Goal: Communication & Community: Answer question/provide support

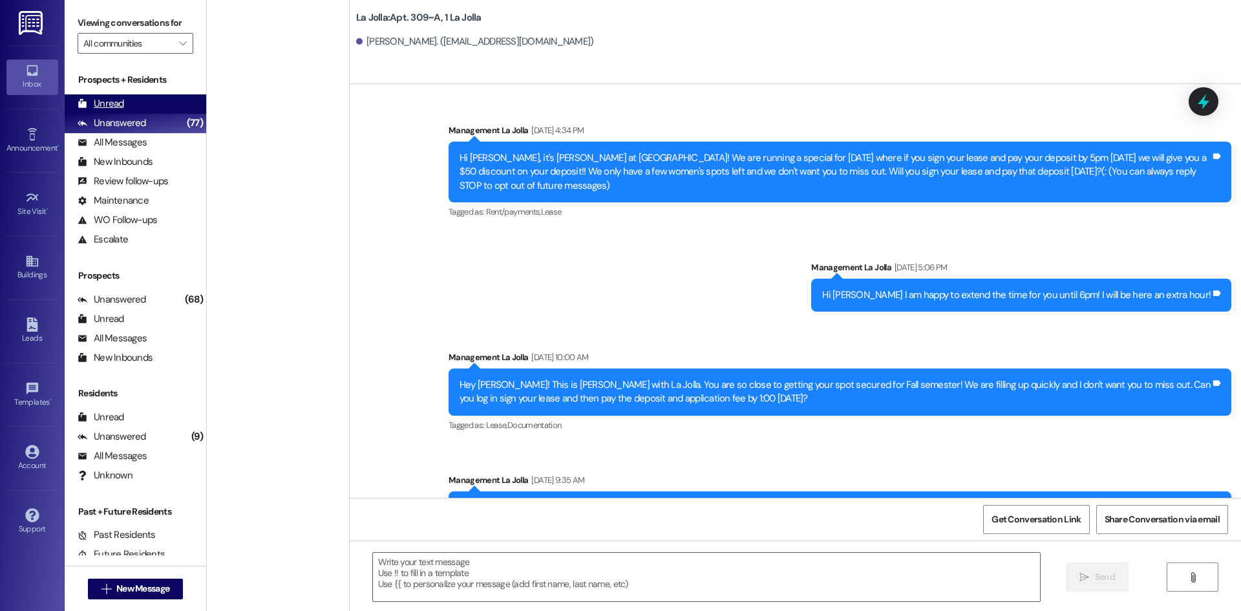
scroll to position [5657, 0]
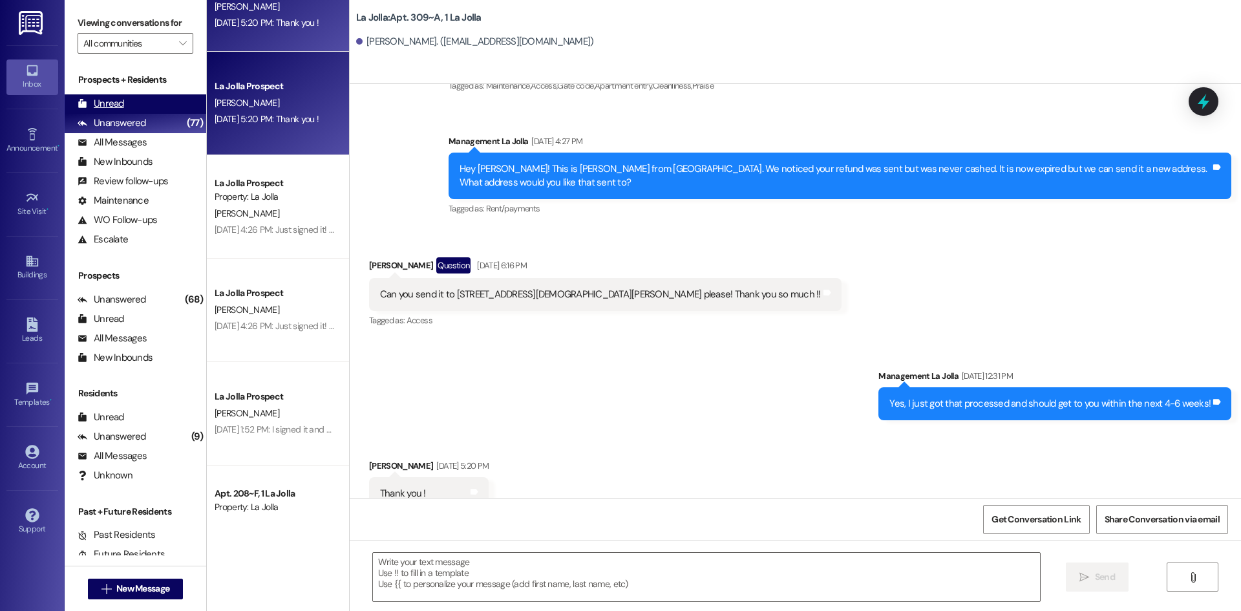
click at [151, 96] on div "Unread (0)" at bounding box center [136, 103] width 142 height 19
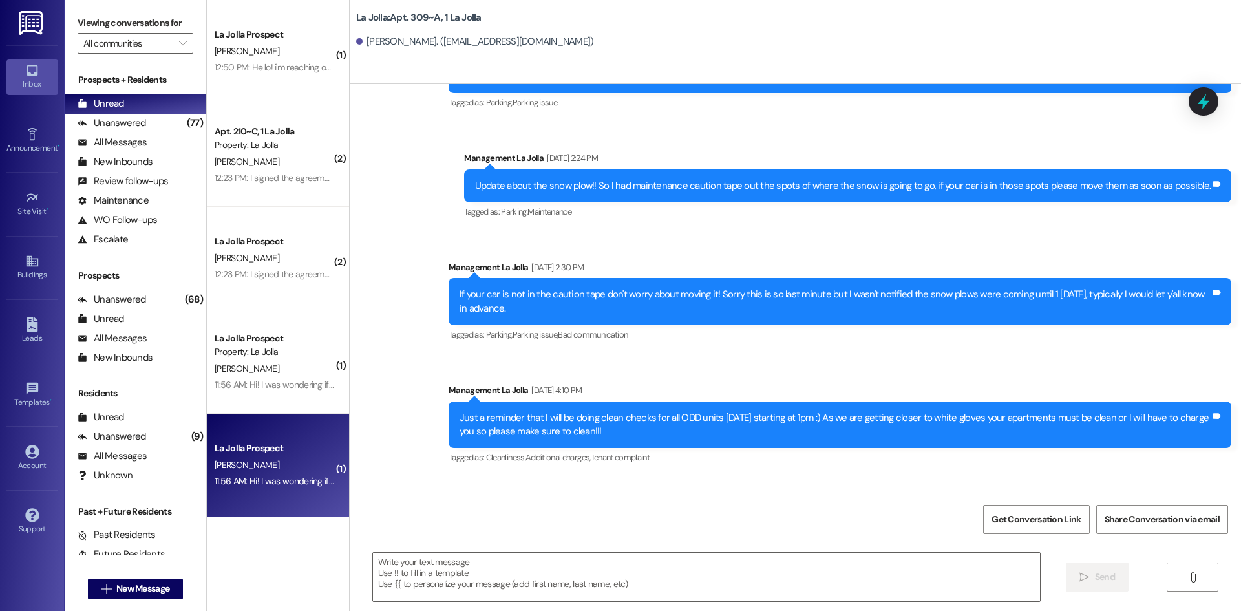
scroll to position [5657, 0]
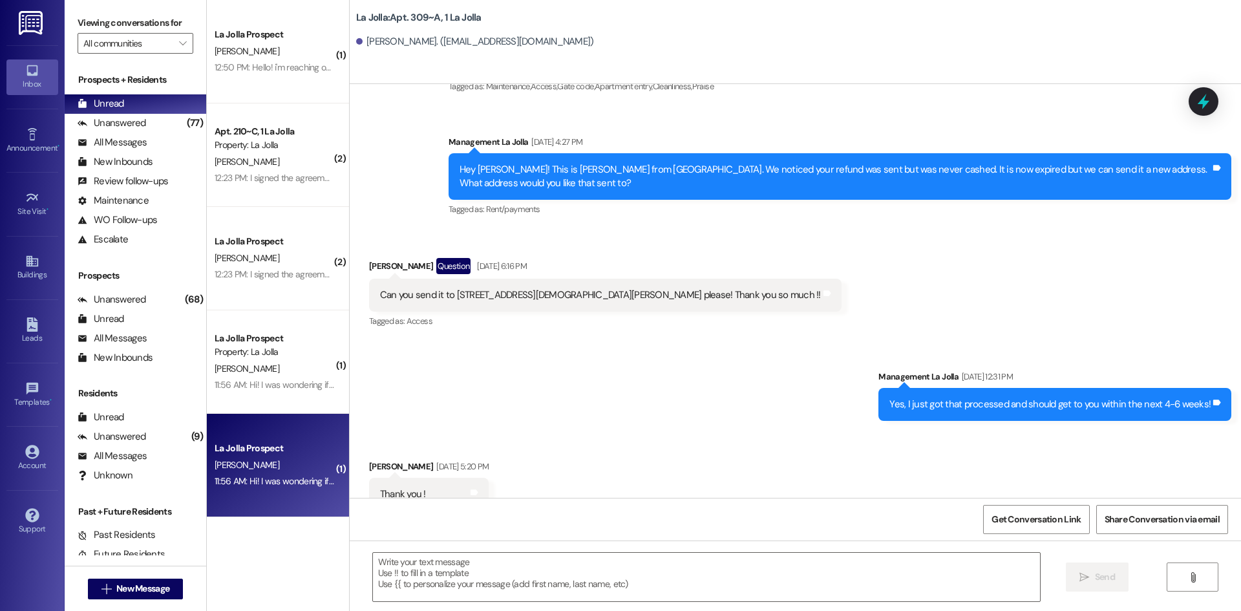
click at [257, 474] on div "11:56 AM: Hi! I was wondering if I could move in the 10th? 11:56 AM: Hi! I was …" at bounding box center [274, 481] width 122 height 16
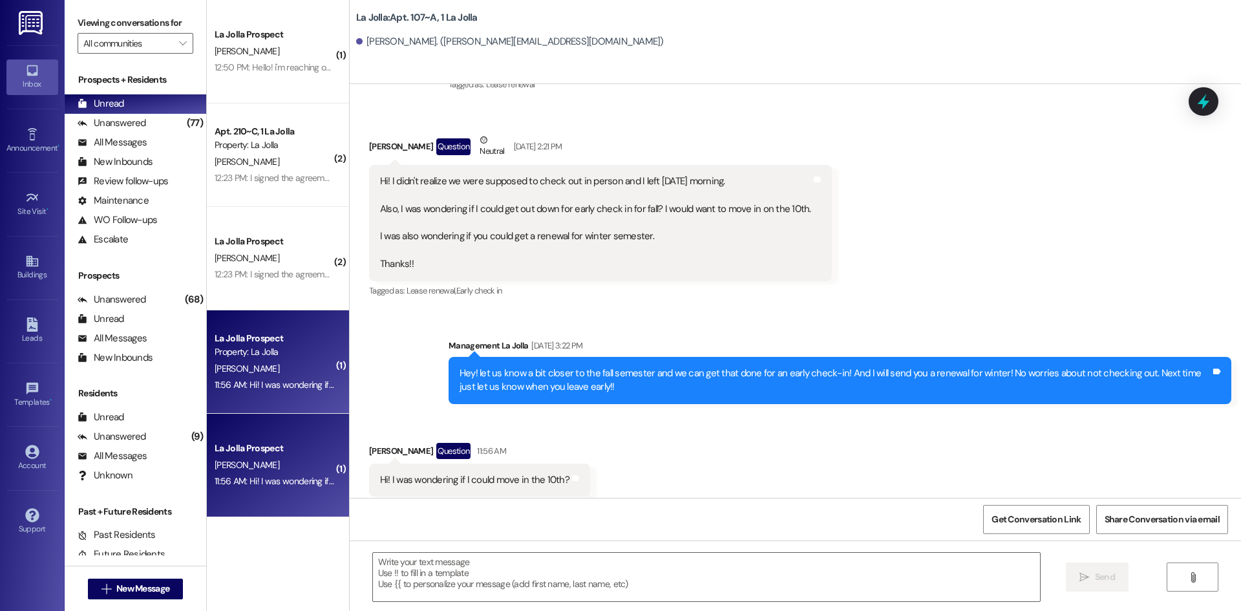
scroll to position [14929, 0]
click at [513, 583] on textarea at bounding box center [706, 577] width 667 height 48
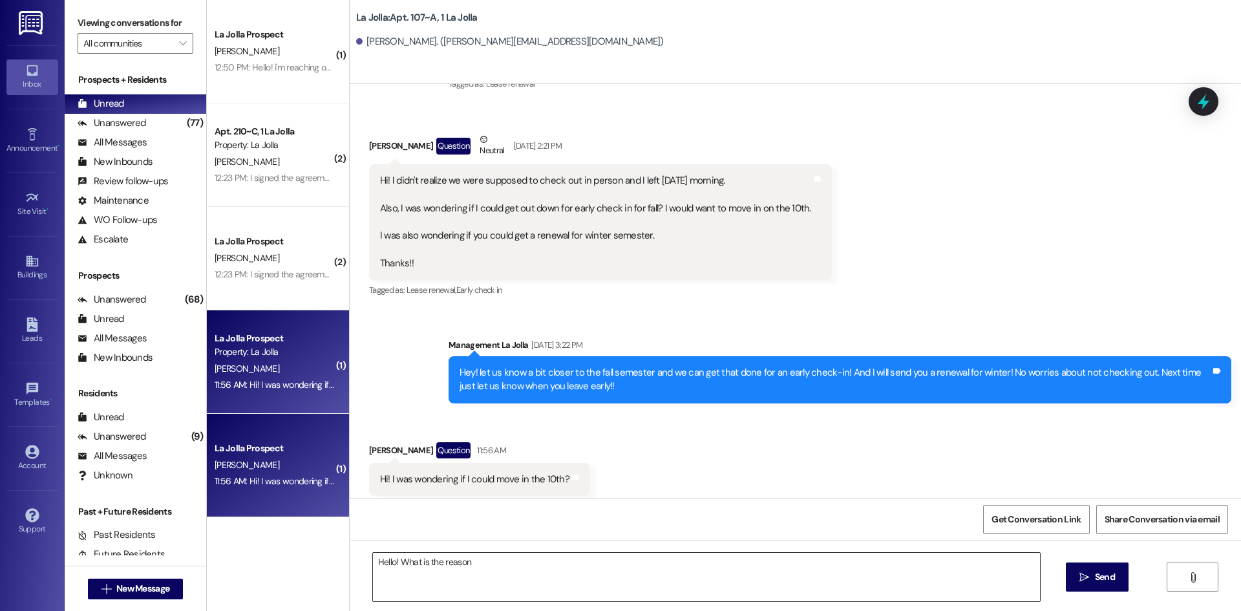
click at [478, 565] on textarea "Hello! What is the reason" at bounding box center [706, 577] width 667 height 48
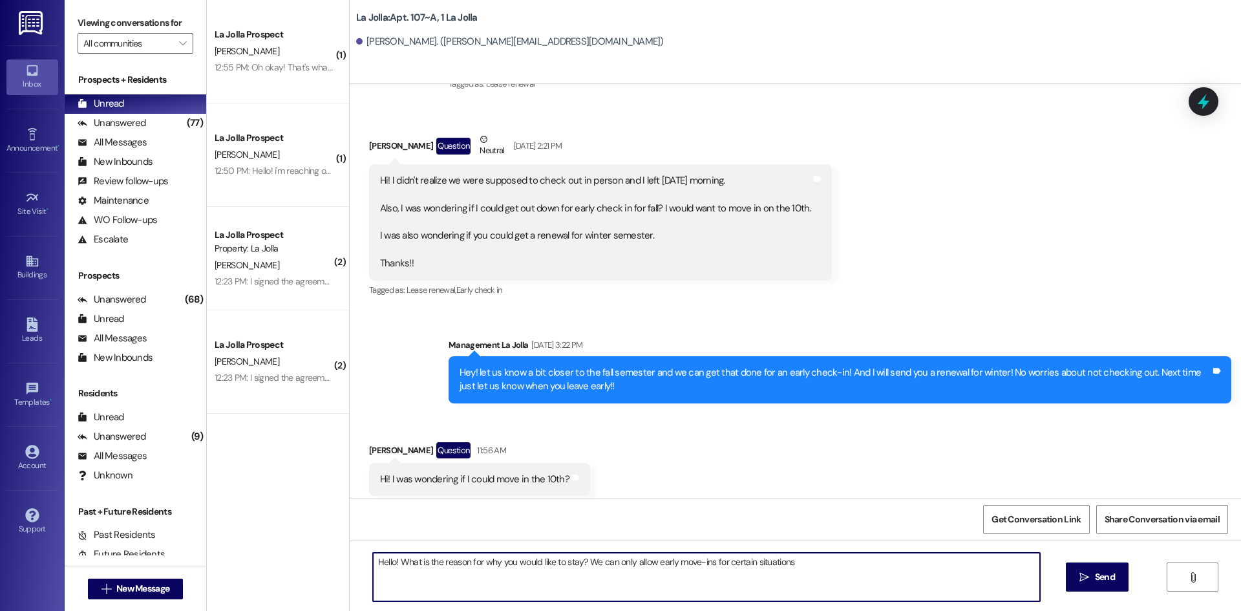
type textarea "Hello! What is the reason for why you would like to stay? We can only allow ear…"
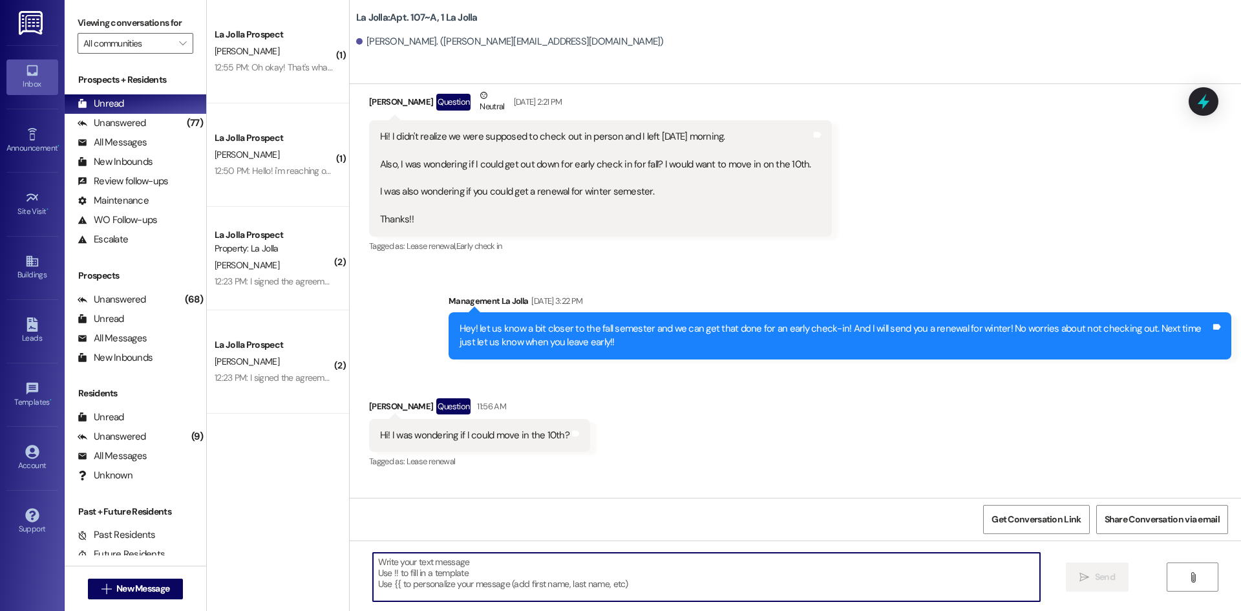
scroll to position [15019, 0]
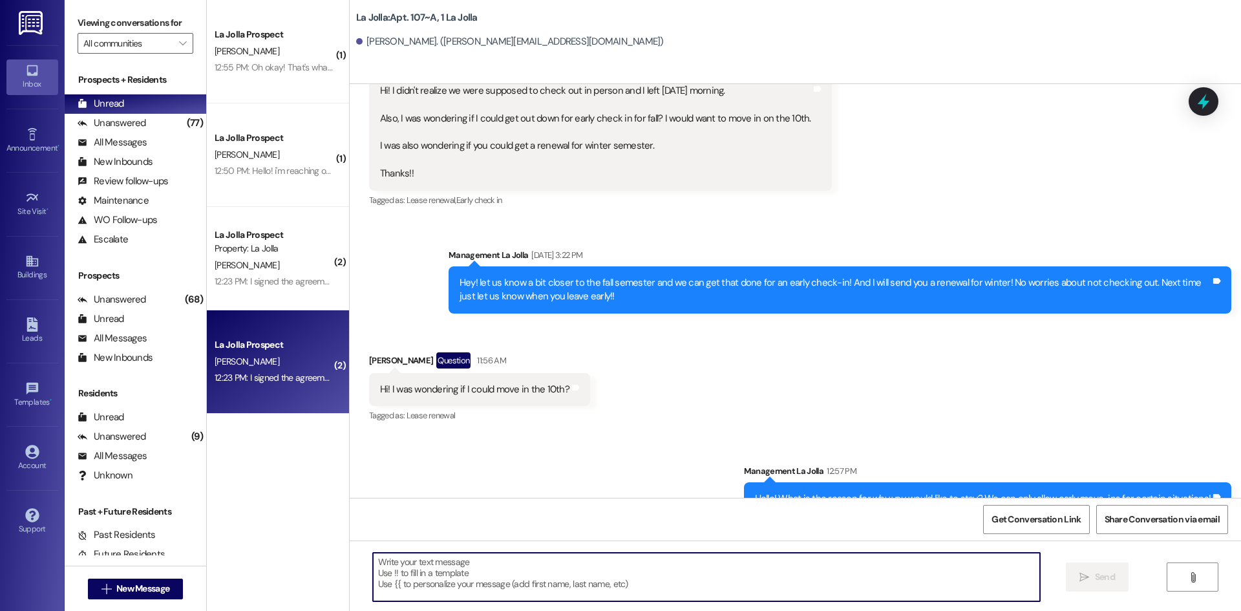
click at [257, 339] on div "La Jolla Prospect" at bounding box center [275, 345] width 120 height 14
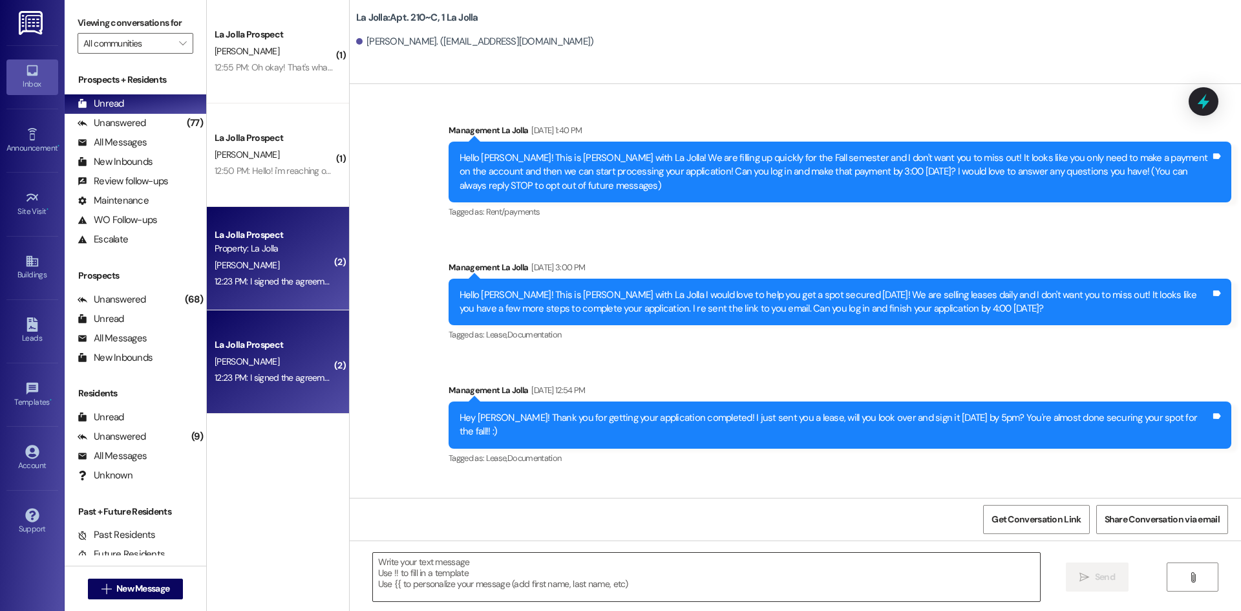
scroll to position [21774, 0]
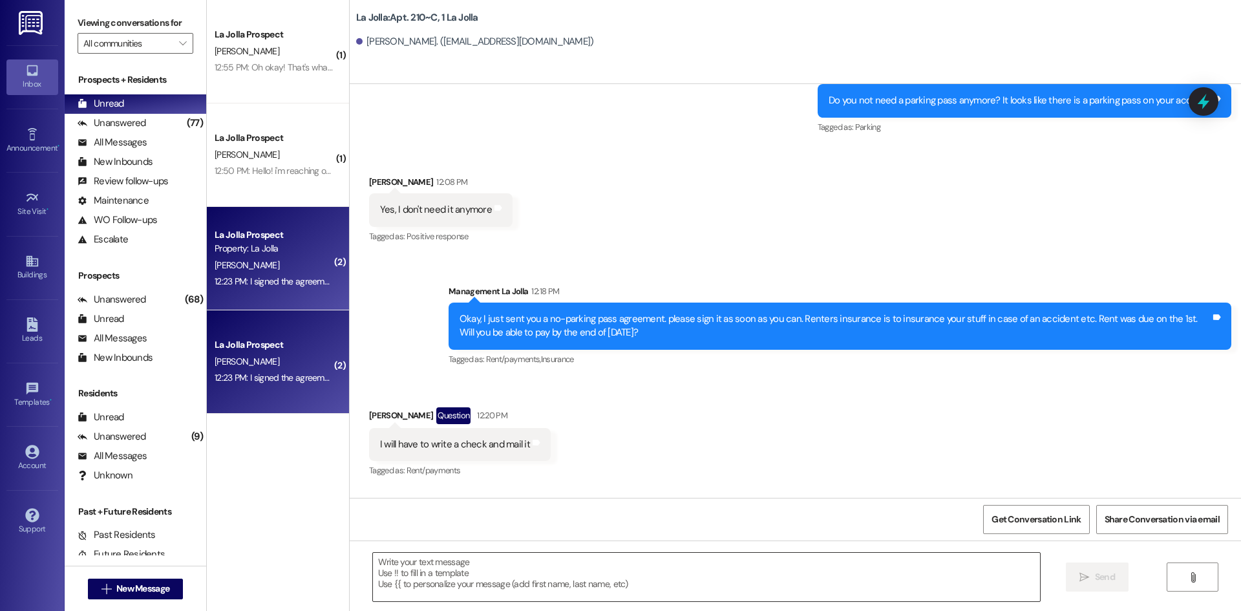
click at [478, 581] on textarea at bounding box center [706, 577] width 667 height 48
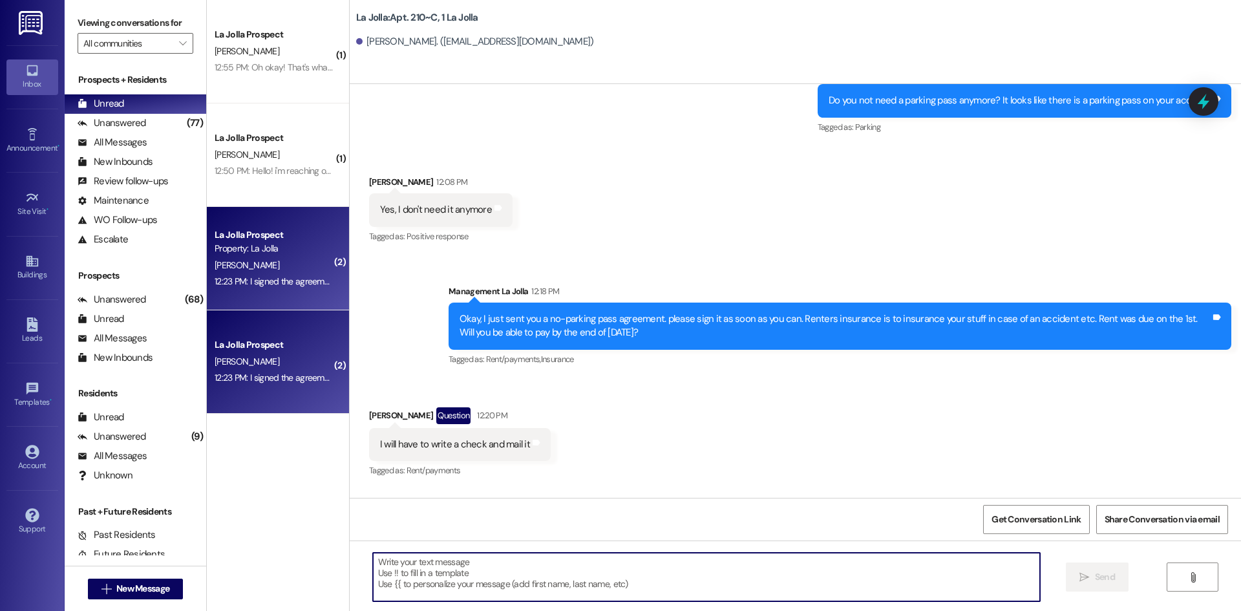
click at [542, 566] on textarea at bounding box center [706, 577] width 667 height 48
type textarea "Yes! It was removed"
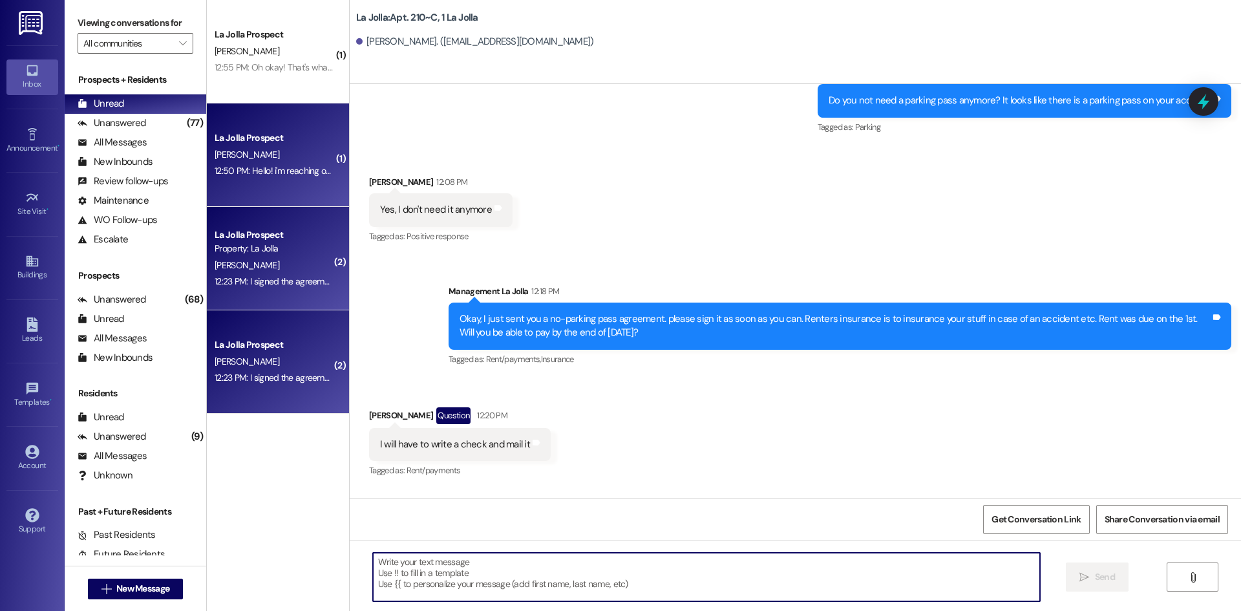
click at [287, 162] on div "[PERSON_NAME]" at bounding box center [274, 155] width 122 height 16
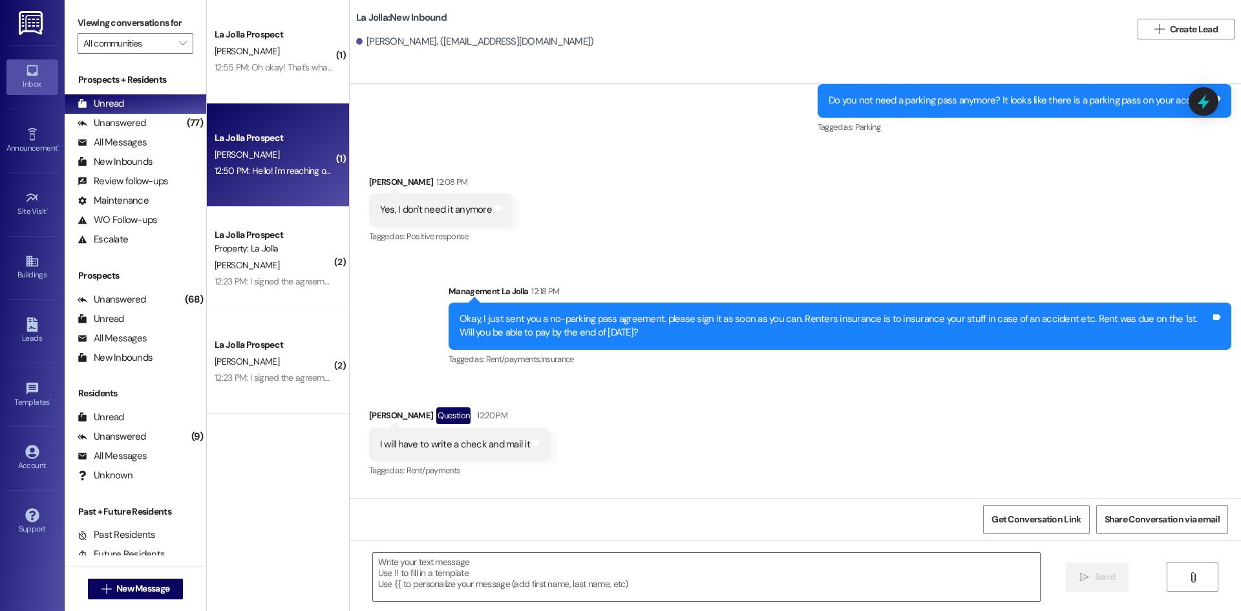
scroll to position [1348, 0]
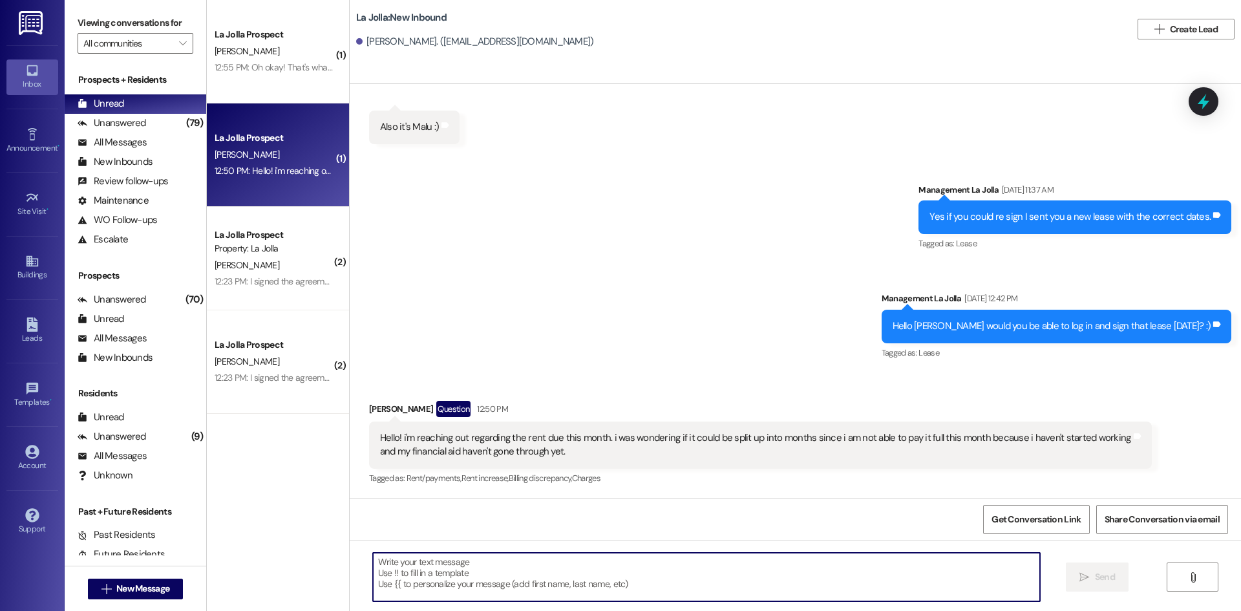
click at [480, 591] on textarea at bounding box center [706, 577] width 667 height 48
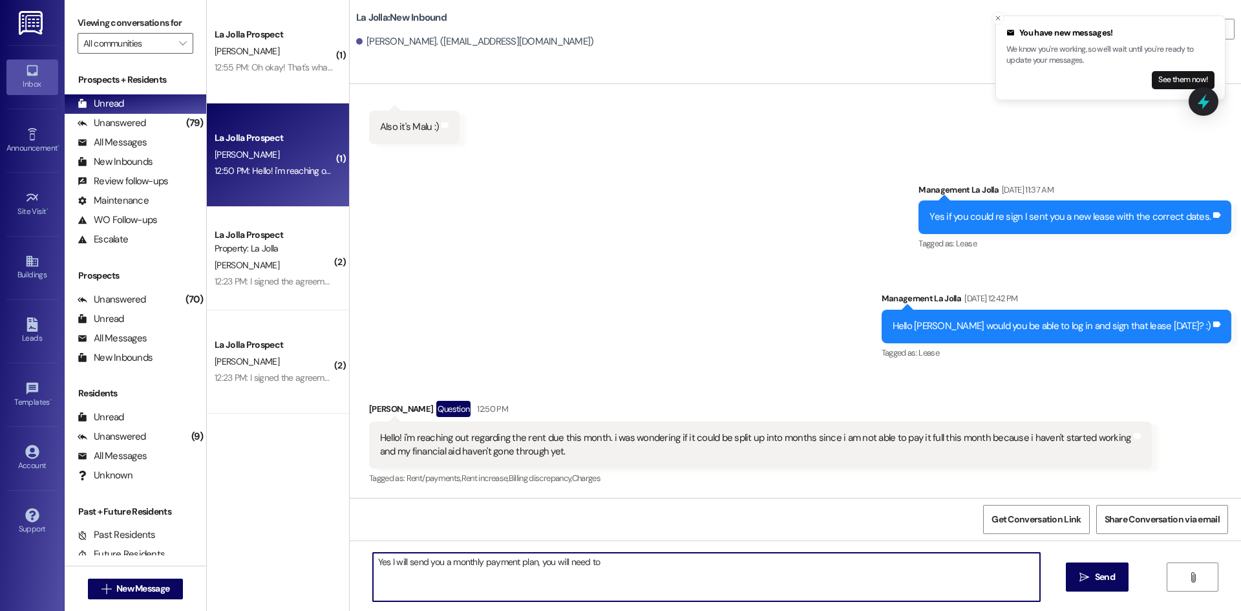
type textarea "Yes I will send you a monthly payment plan, you will need to"
click at [23, 16] on img at bounding box center [32, 23] width 26 height 24
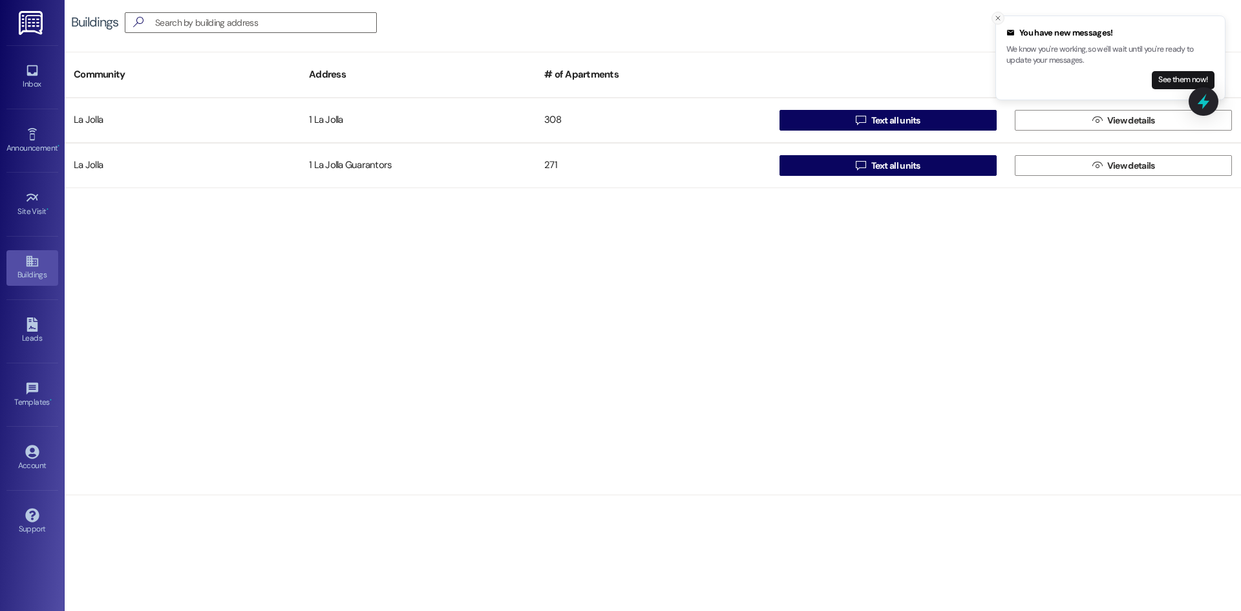
click at [998, 16] on icon "Close toast" at bounding box center [998, 18] width 8 height 8
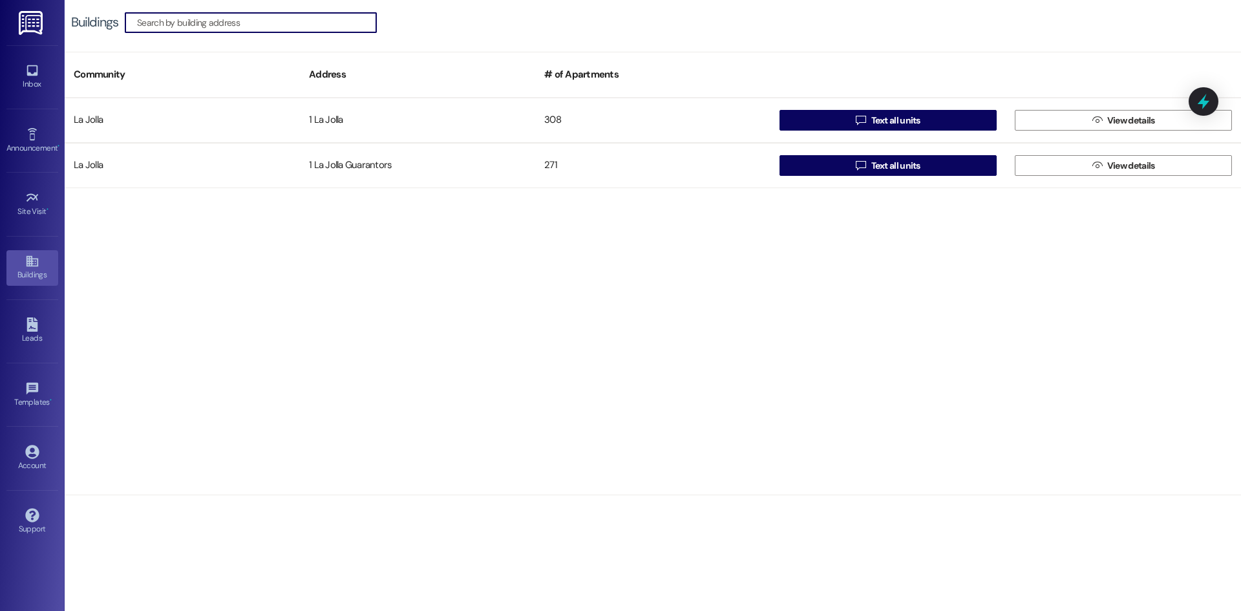
click at [41, 59] on div "Inbox Go to Inbox" at bounding box center [32, 76] width 52 height 63
click at [30, 74] on icon at bounding box center [31, 70] width 11 height 11
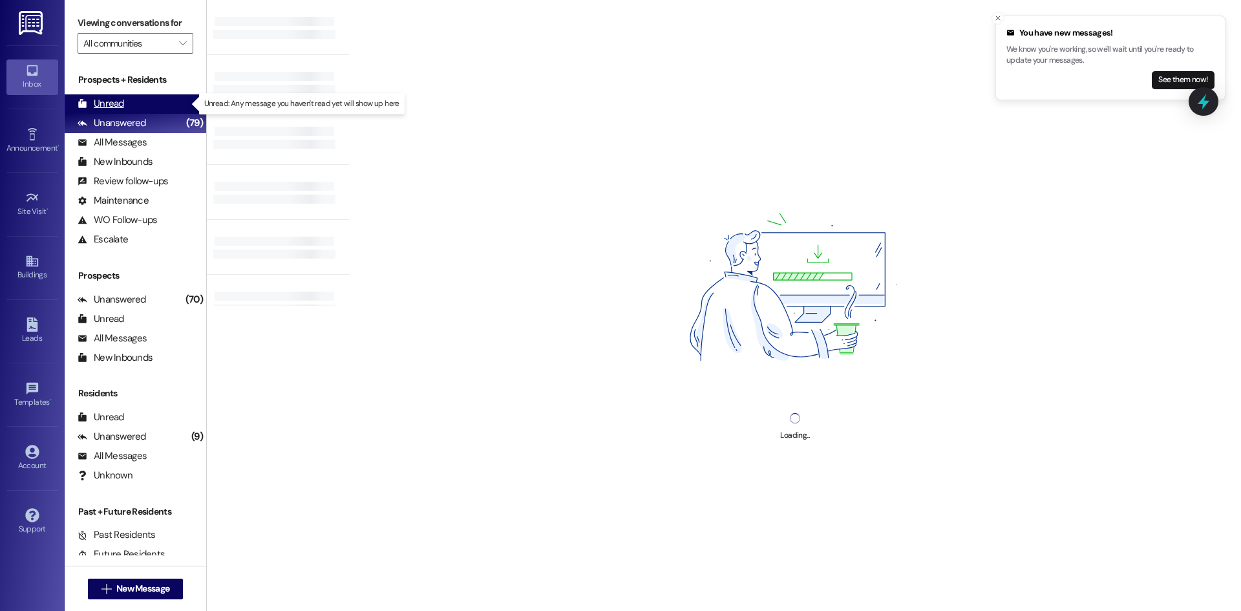
click at [123, 95] on div "Unread (0)" at bounding box center [136, 103] width 142 height 19
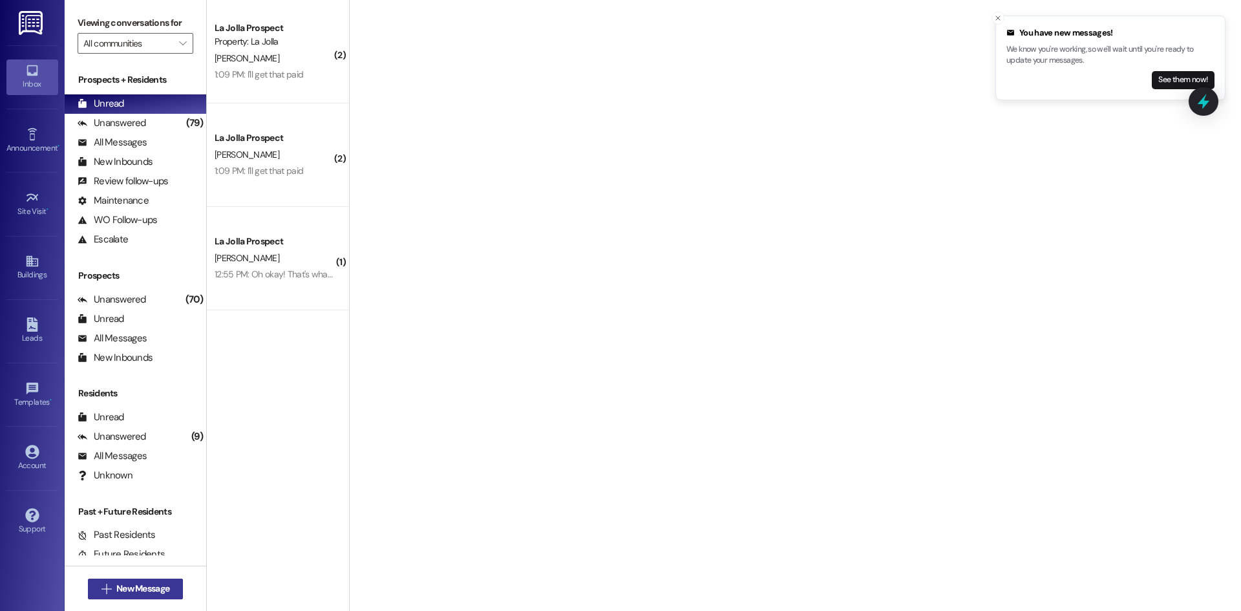
click at [116, 592] on span "New Message" at bounding box center [142, 589] width 53 height 14
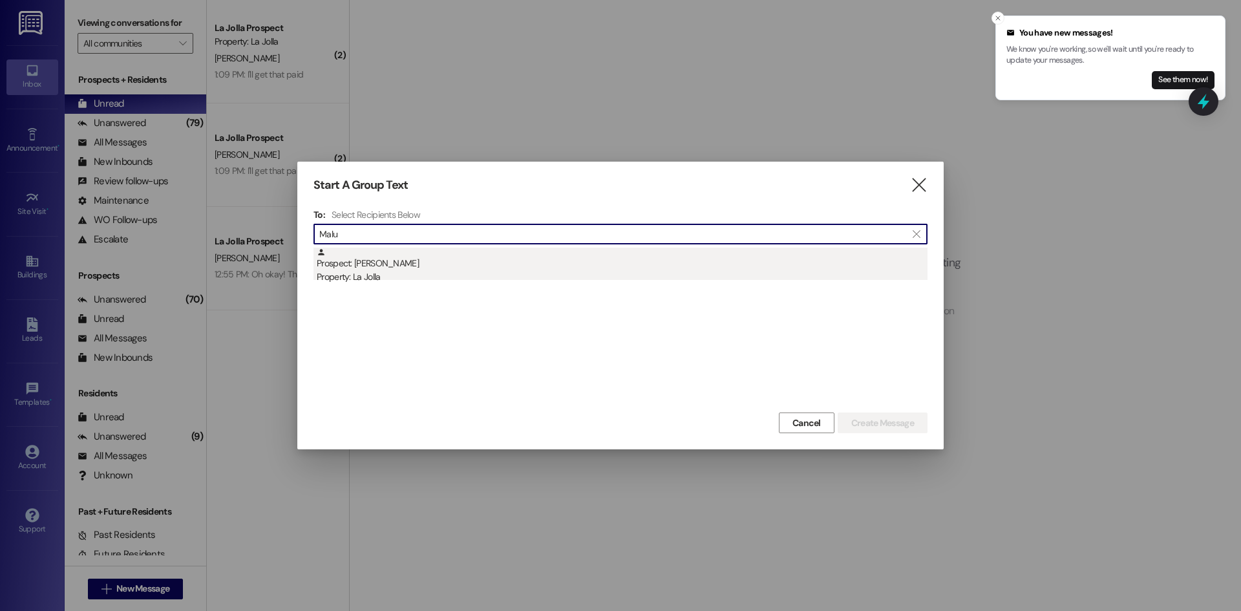
type input "Malu"
click at [452, 268] on div "Prospect: [PERSON_NAME] Property: [GEOGRAPHIC_DATA]" at bounding box center [622, 266] width 611 height 37
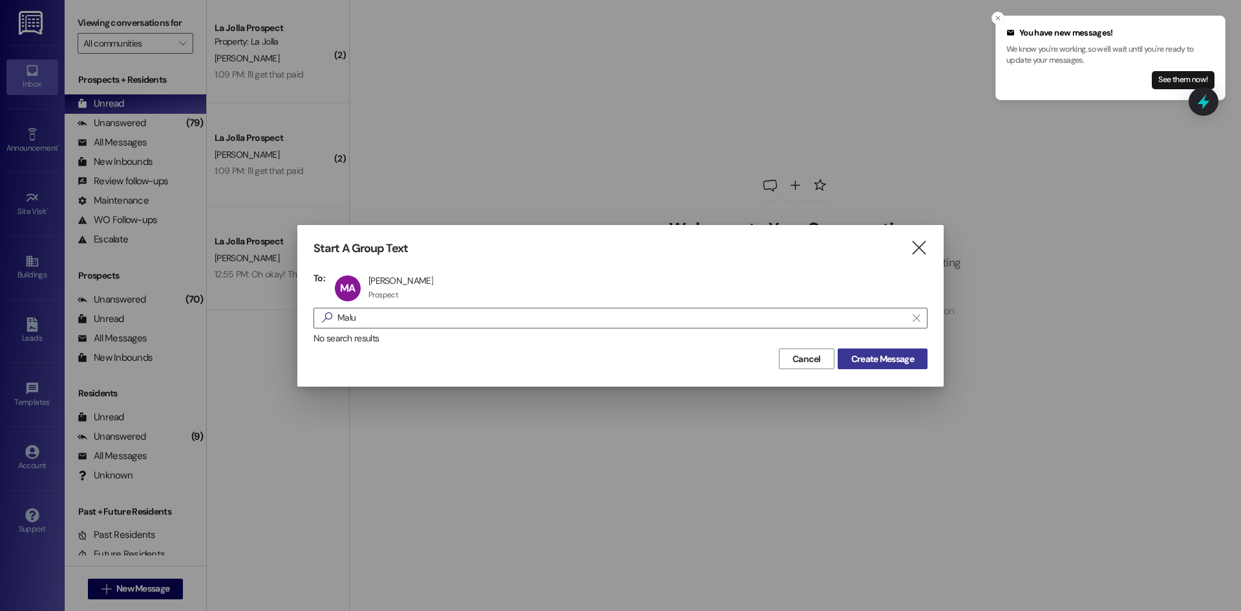
click at [891, 356] on span "Create Message" at bounding box center [882, 359] width 63 height 14
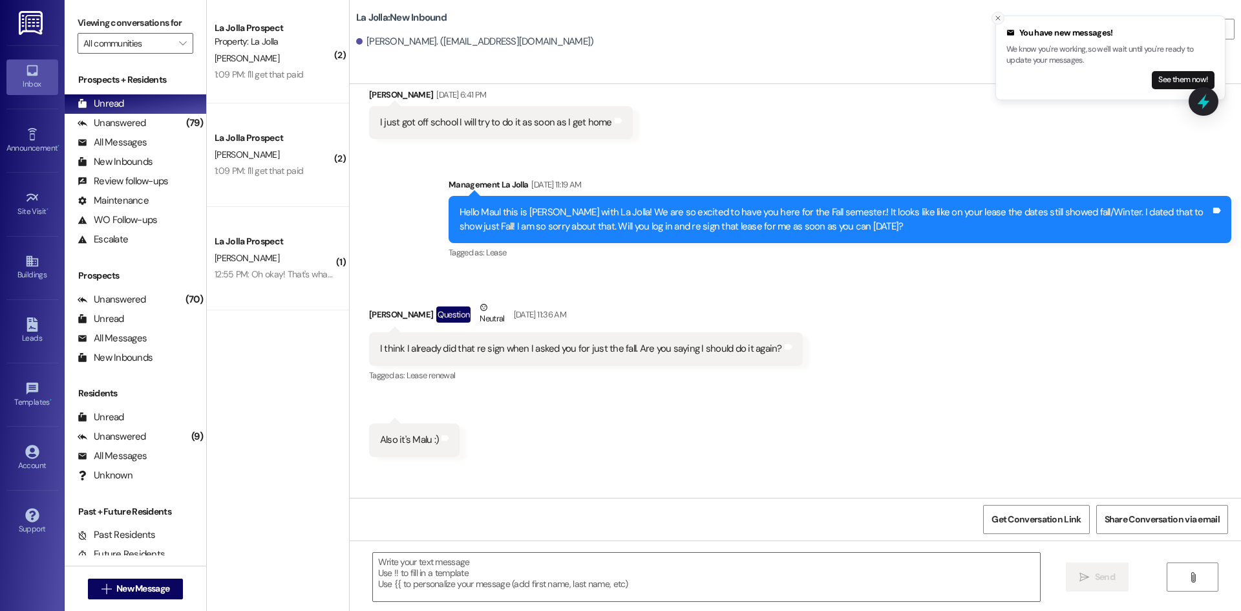
scroll to position [1347, 0]
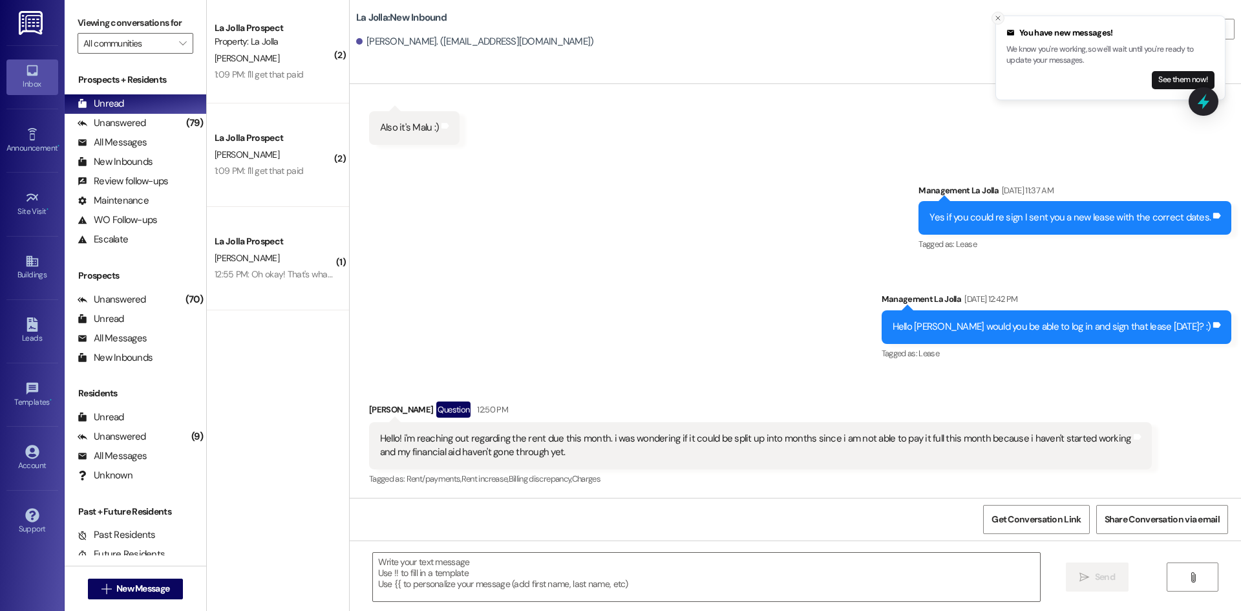
click at [998, 12] on button "Close toast" at bounding box center [997, 18] width 13 height 13
click at [547, 586] on textarea at bounding box center [706, 577] width 667 height 48
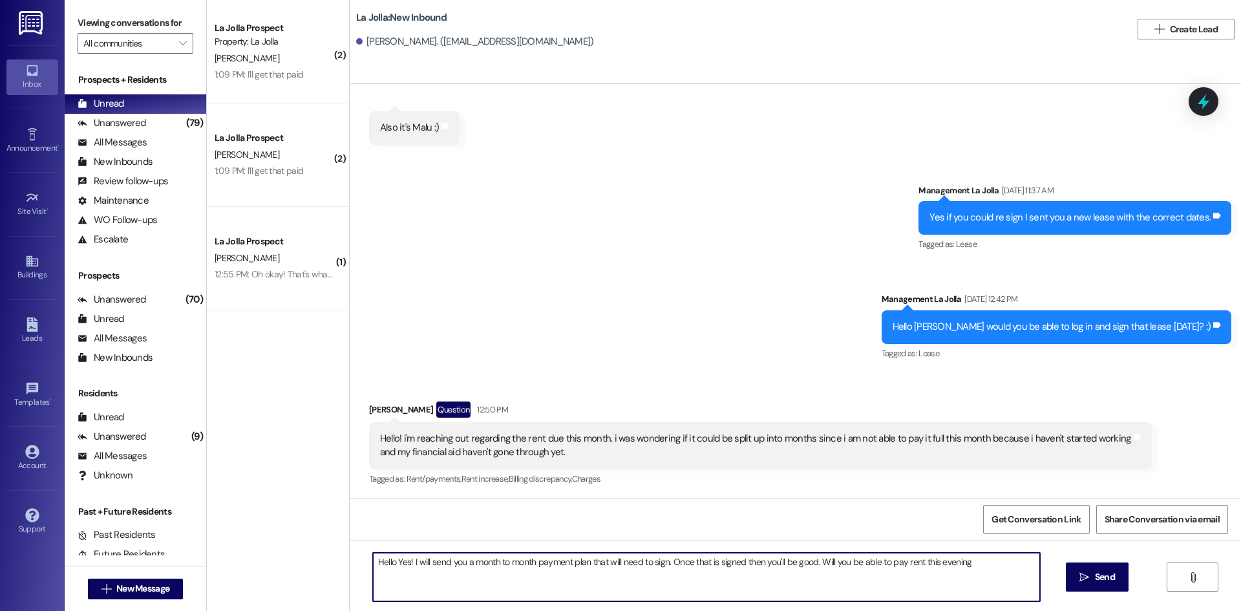
type textarea "Hello Yes! I will send you a month to month payment plan that will need to sign…"
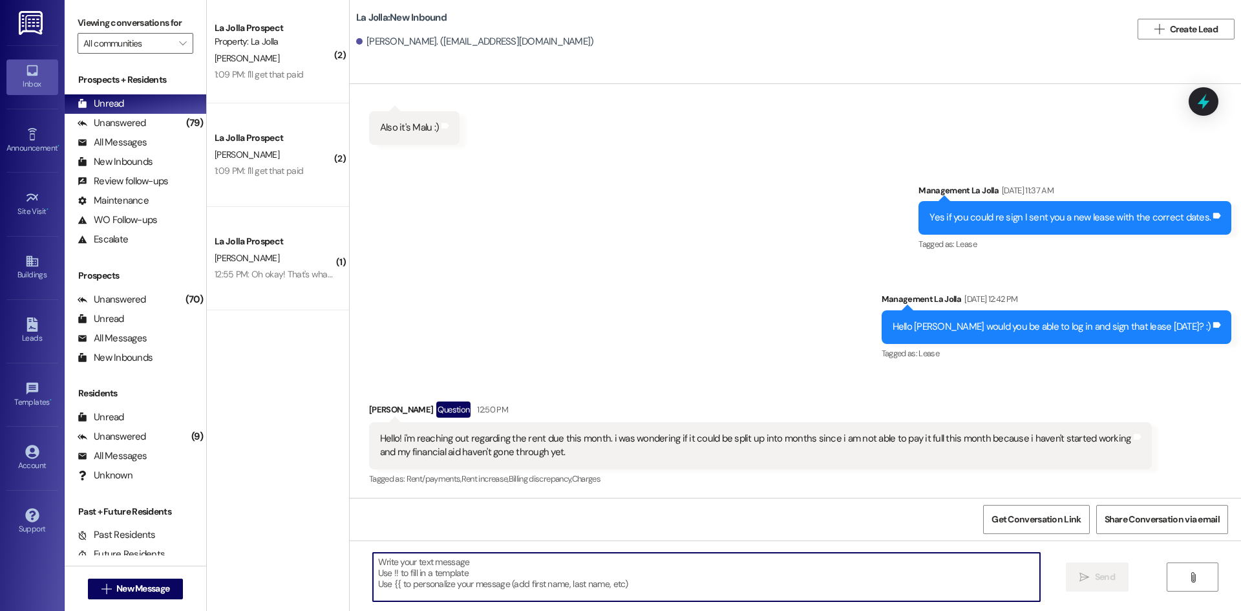
click at [19, 16] on img at bounding box center [32, 23] width 26 height 24
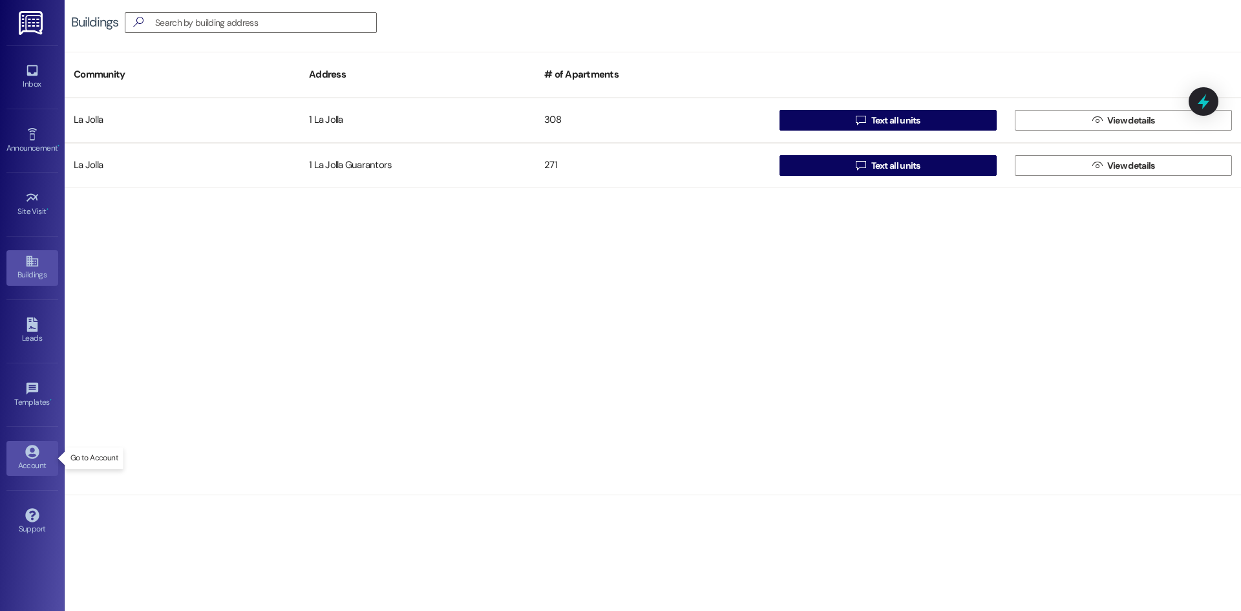
click at [30, 458] on icon at bounding box center [32, 452] width 14 height 14
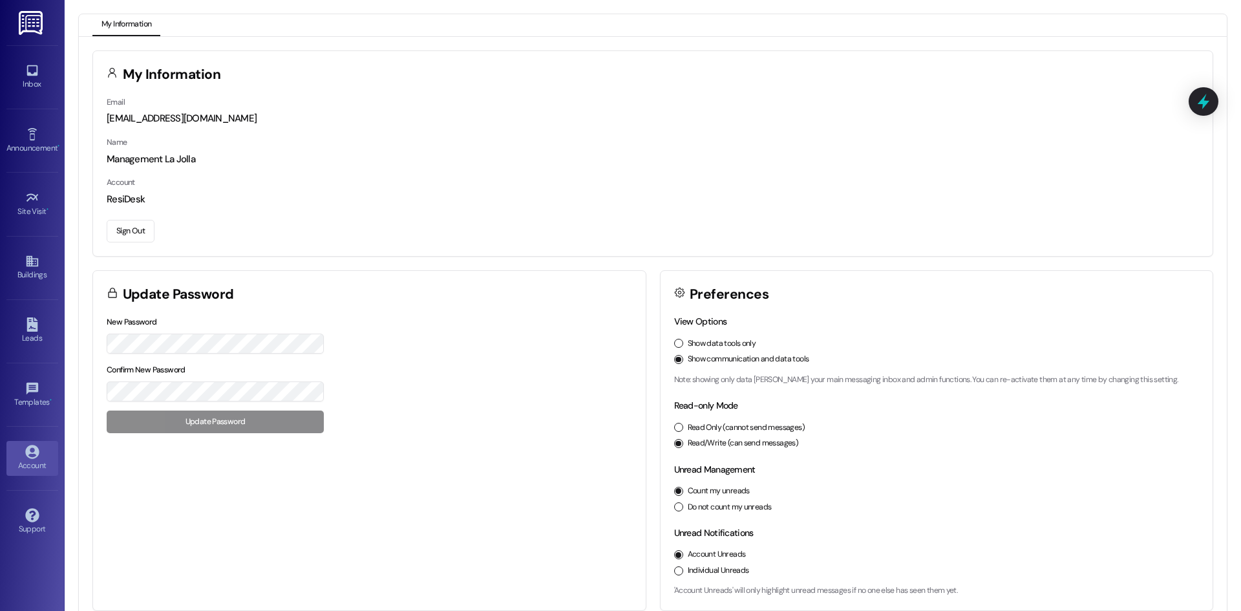
click at [143, 231] on button "Sign Out" at bounding box center [131, 231] width 48 height 23
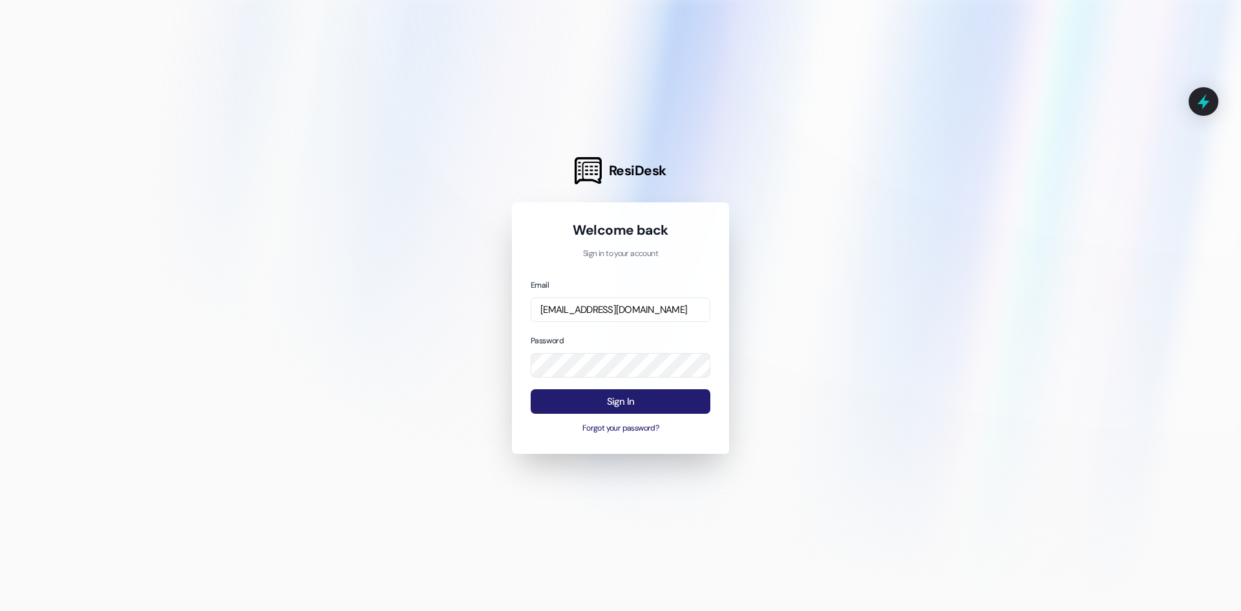
click at [577, 392] on button "Sign In" at bounding box center [621, 401] width 180 height 25
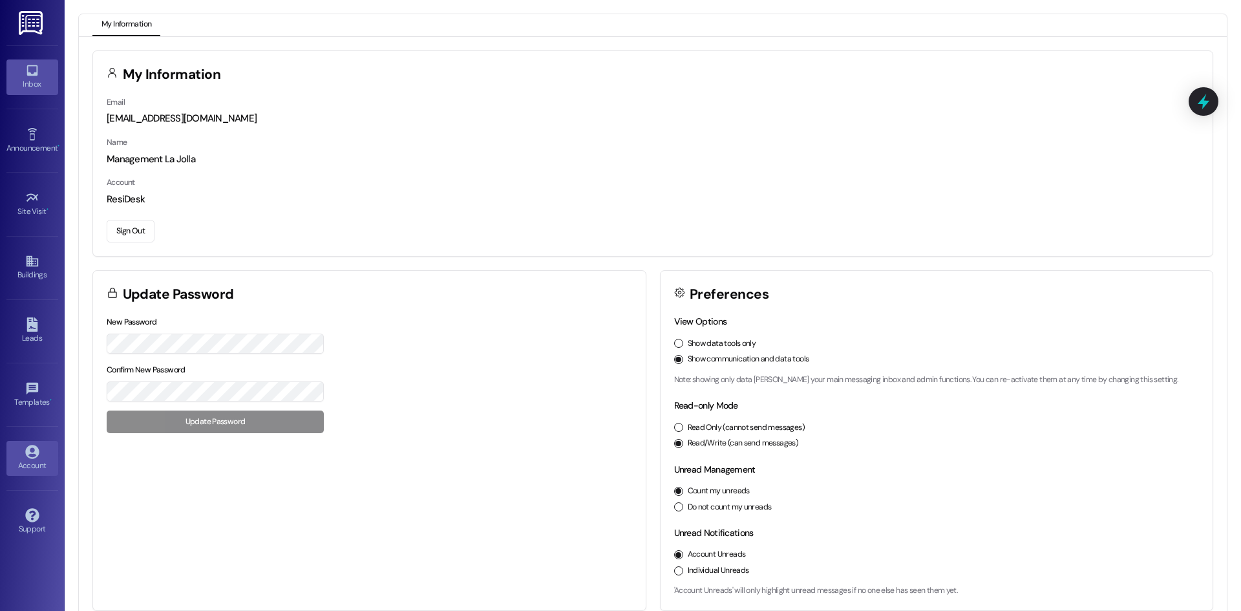
click at [37, 65] on icon at bounding box center [32, 70] width 14 height 14
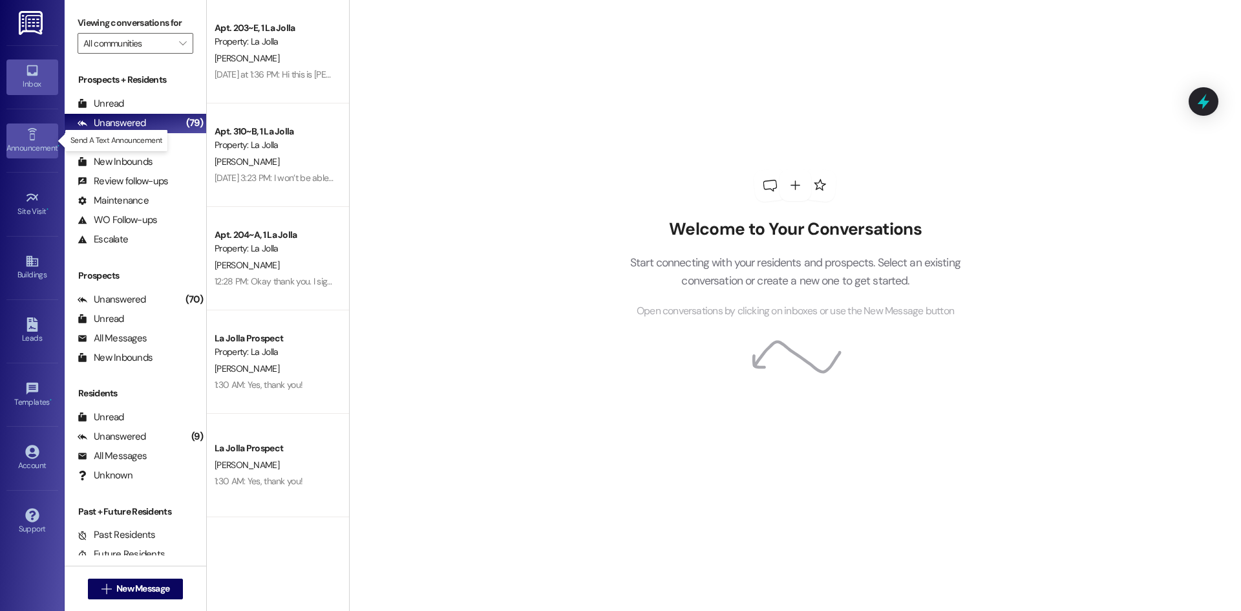
click at [32, 135] on icon at bounding box center [32, 134] width 14 height 14
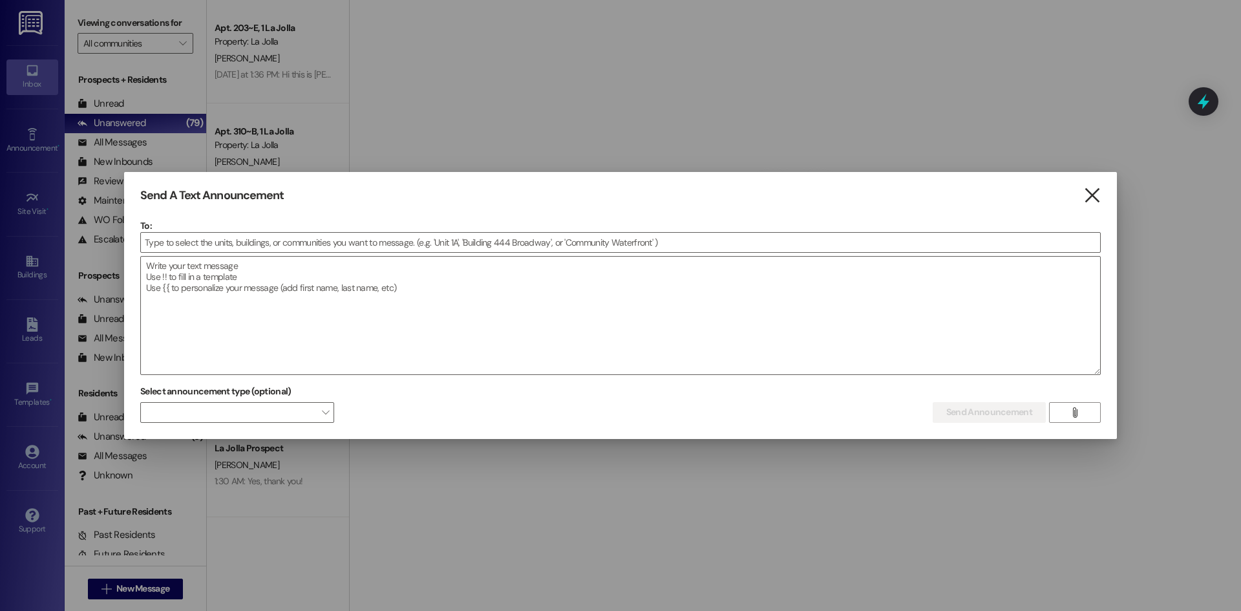
click at [1095, 193] on icon "" at bounding box center [1091, 196] width 17 height 14
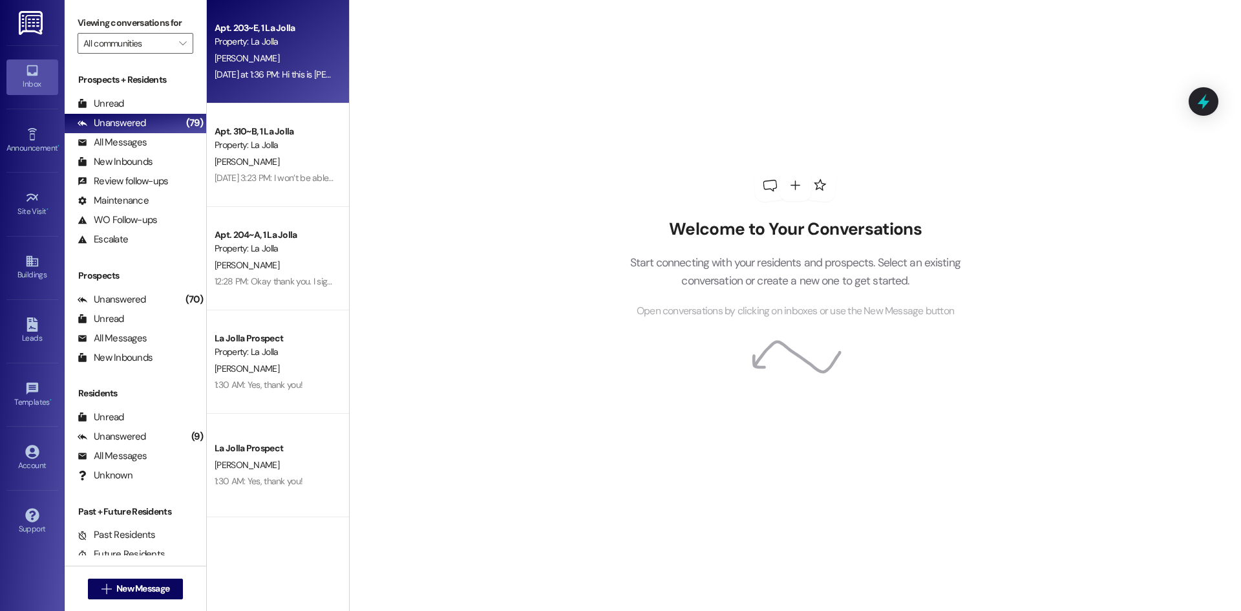
click at [262, 57] on div "[PERSON_NAME]" at bounding box center [274, 58] width 122 height 16
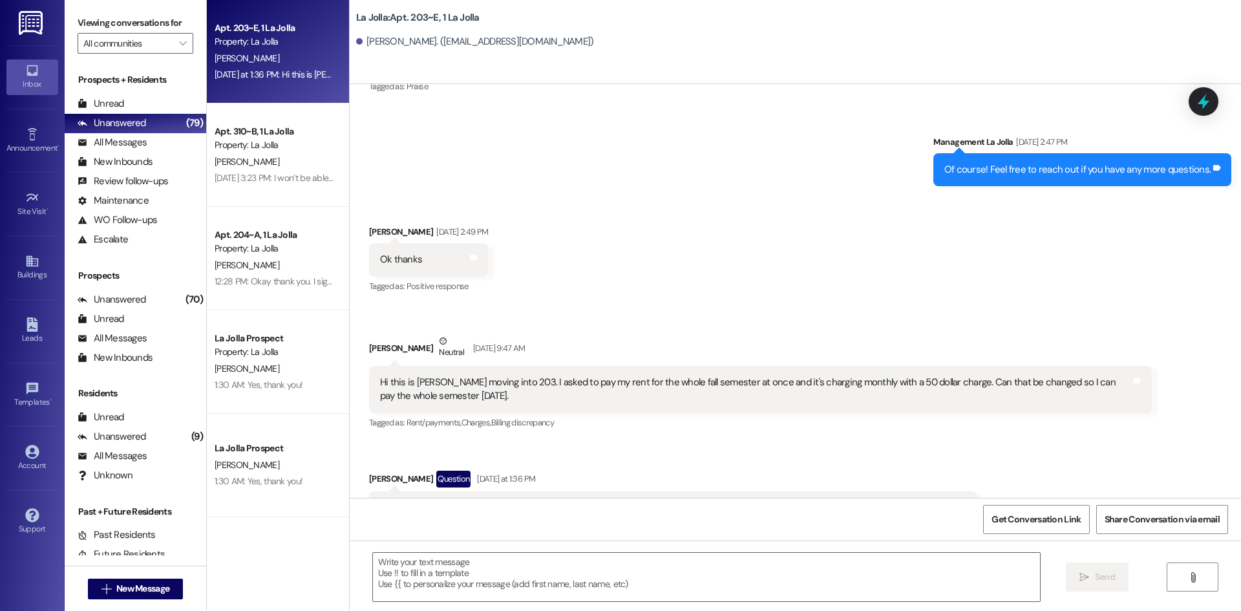
scroll to position [14739, 0]
click at [277, 283] on div "12:28 PM: Okay thank you. I signed that new document just now 12:28 PM: Okay th…" at bounding box center [333, 281] width 237 height 12
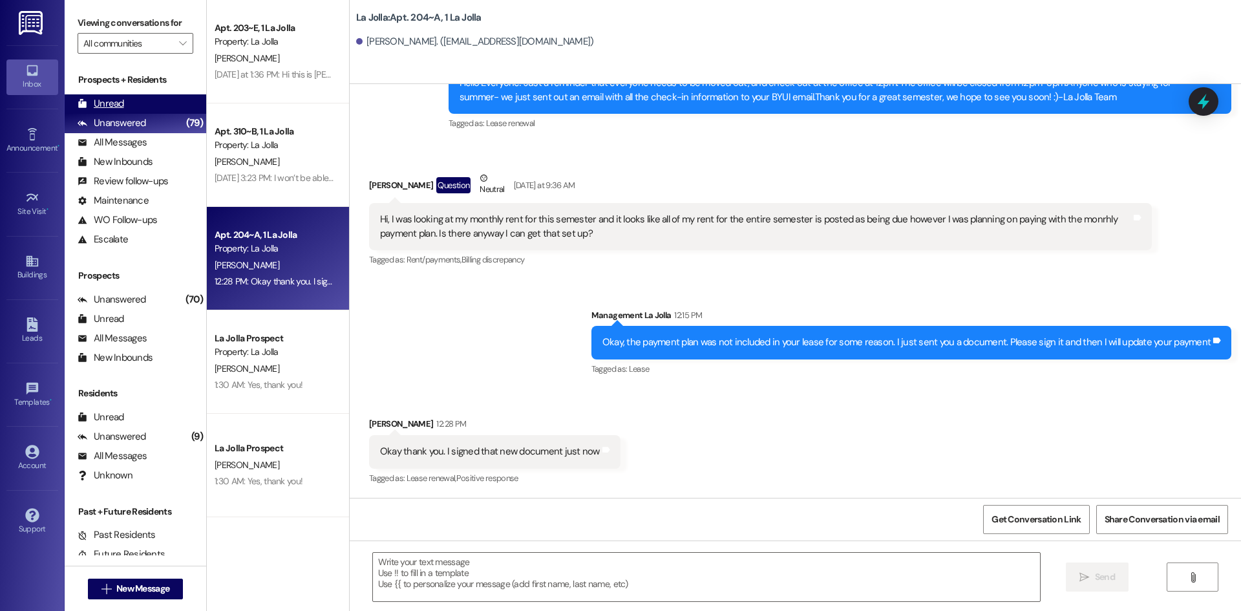
scroll to position [11299, 0]
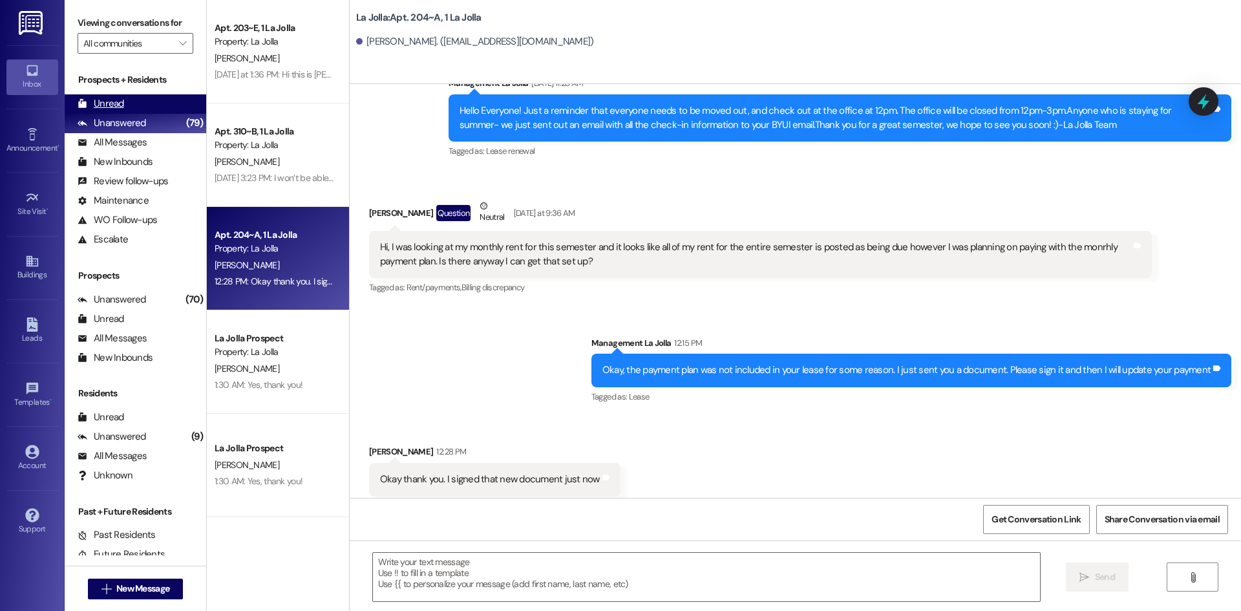
click at [118, 105] on div "Unread" at bounding box center [101, 104] width 47 height 14
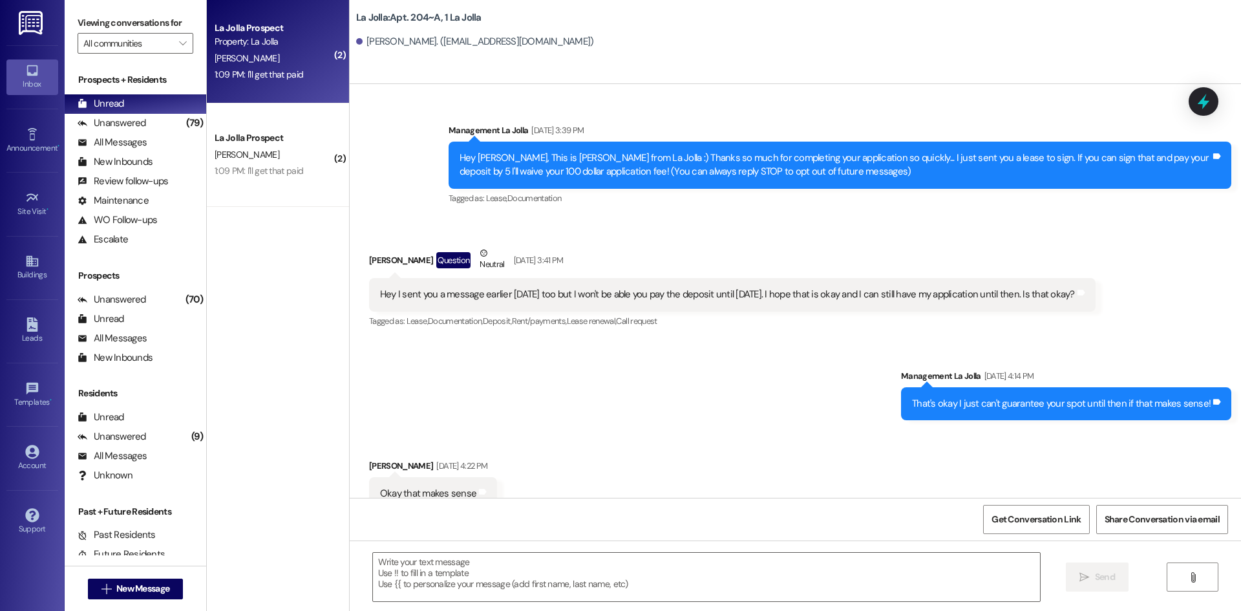
scroll to position [11298, 0]
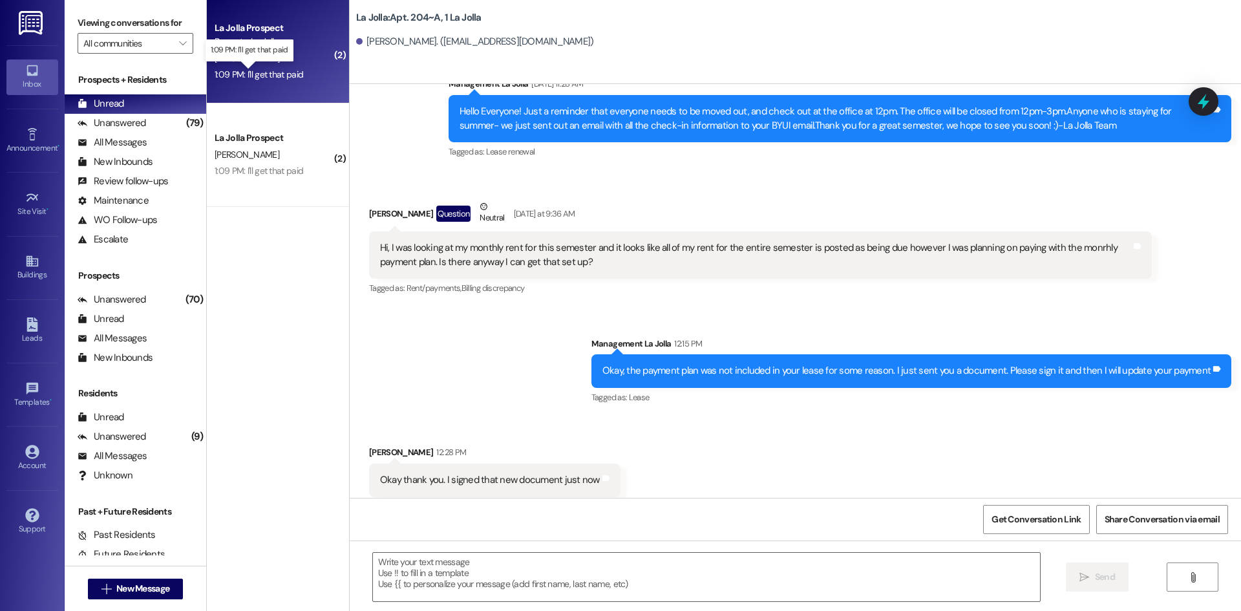
click at [269, 78] on div "1:09 PM: I'll get that paid 1:09 PM: I'll get that paid" at bounding box center [259, 75] width 89 height 12
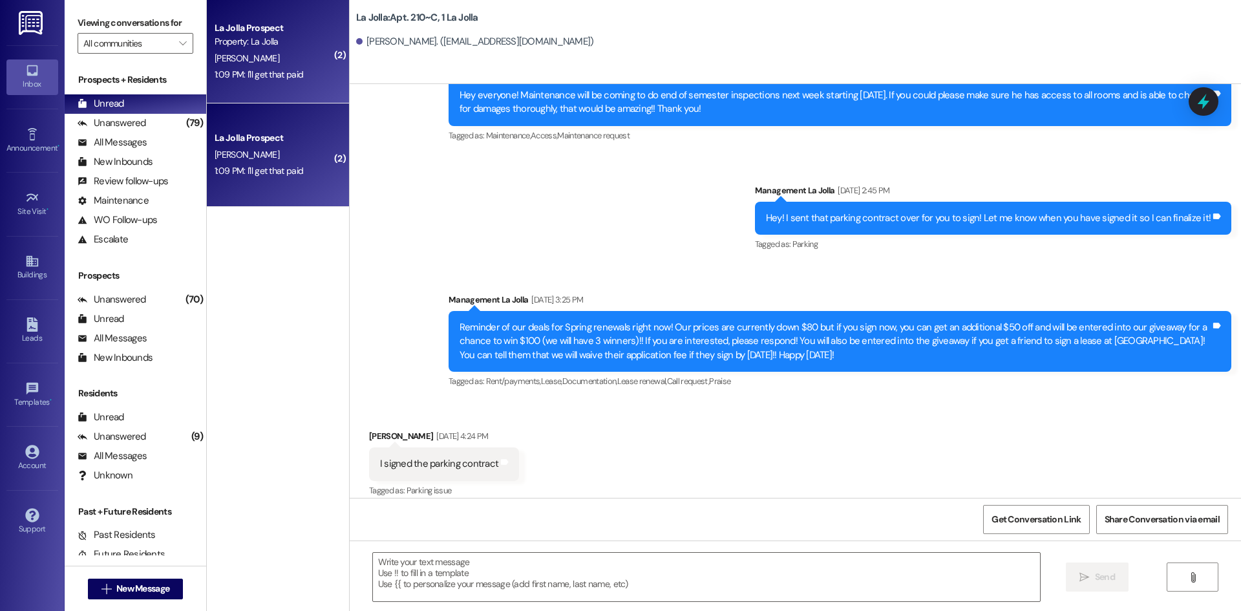
scroll to position [22065, 0]
